Goal: Communication & Community: Answer question/provide support

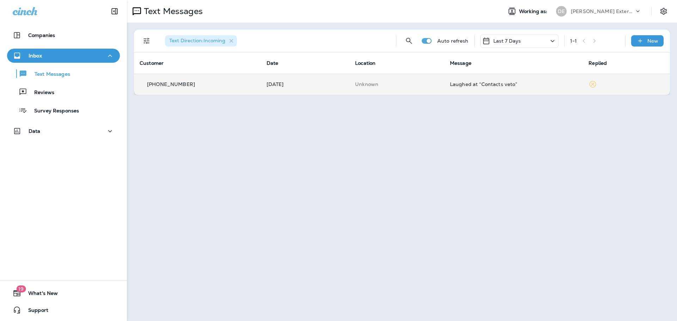
click at [593, 84] on icon at bounding box center [592, 84] width 8 height 8
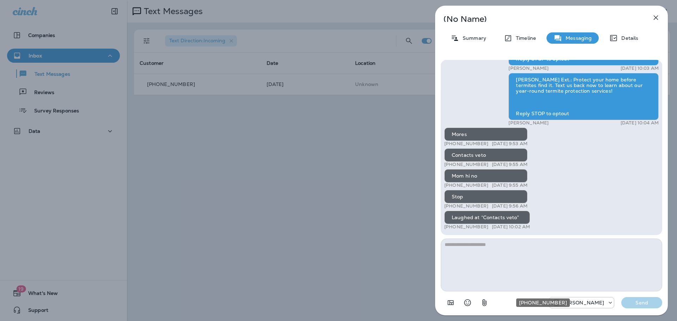
click at [607, 305] on icon "+1 (770) 343-2465" at bounding box center [610, 302] width 7 height 7
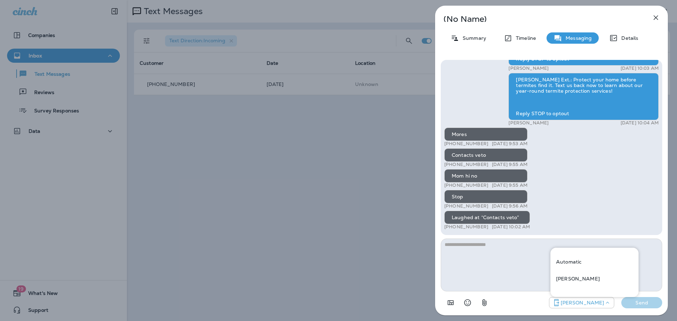
click at [526, 305] on div "[PERSON_NAME]" at bounding box center [551, 301] width 221 height 18
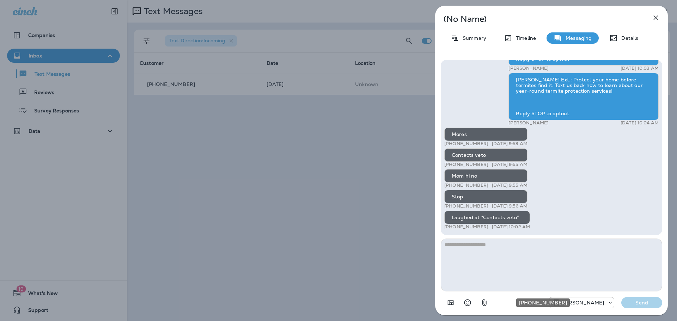
click at [613, 303] on icon "+1 (770) 343-2465" at bounding box center [610, 302] width 7 height 7
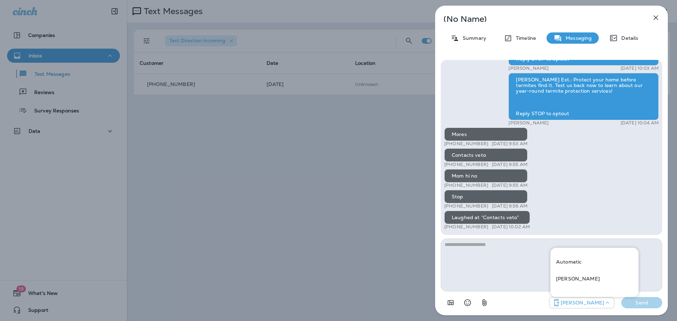
click at [527, 304] on div "[PERSON_NAME]" at bounding box center [551, 301] width 221 height 18
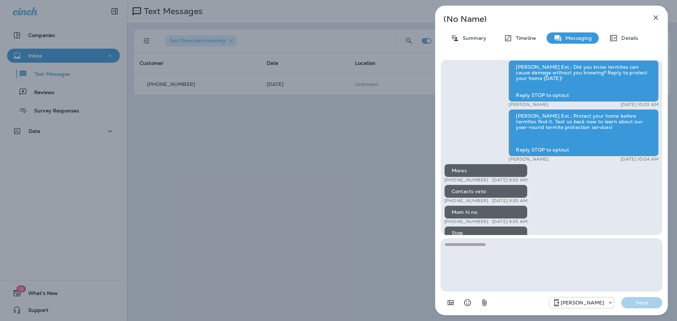
scroll to position [-77, 0]
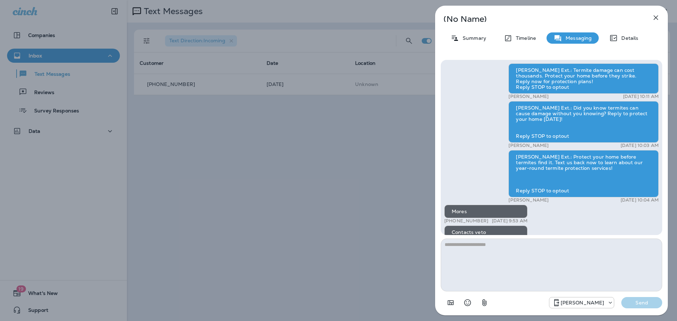
drag, startPoint x: 658, startPoint y: 10, endPoint x: 647, endPoint y: 18, distance: 13.7
click at [658, 11] on div "(No Name) Summary Timeline Messaging Details [PERSON_NAME] Ext.: Termite damage…" at bounding box center [551, 161] width 233 height 310
click at [647, 19] on div "(No Name) Summary Timeline Messaging Details [PERSON_NAME] Ext.: Termite damage…" at bounding box center [551, 161] width 233 height 310
click at [652, 17] on icon "button" at bounding box center [655, 17] width 8 height 8
